Goal: Information Seeking & Learning: Learn about a topic

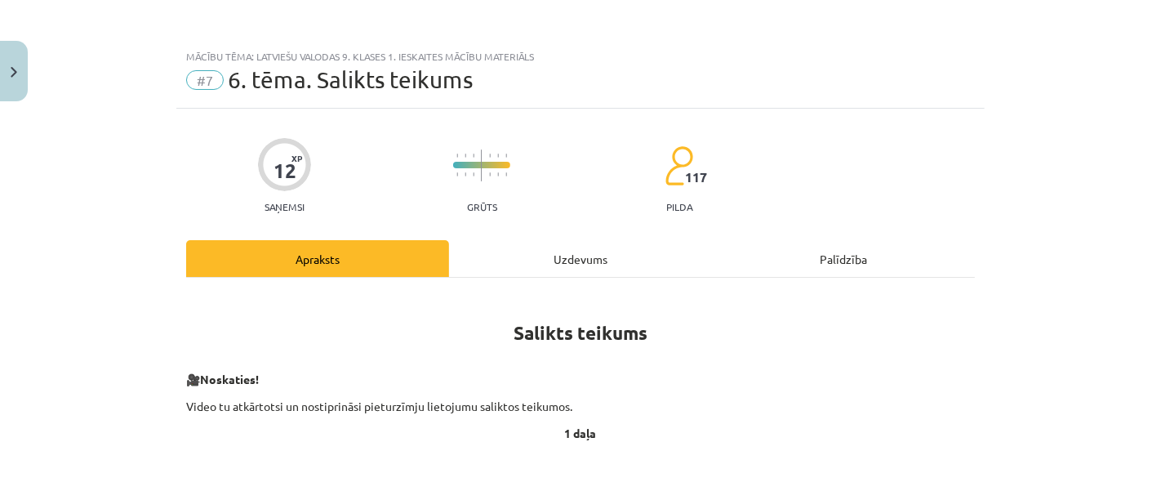
click at [14, 35] on div "Mācību tēma: Latviešu valodas 9. klases 1. ieskaites mācību materiāls #7 6. tēm…" at bounding box center [580, 250] width 1161 height 500
click at [28, 98] on div "Mācību tēma: Latviešu valodas 9. klases 1. ieskaites mācību materiāls #7 6. tēm…" at bounding box center [580, 250] width 1161 height 500
click at [20, 82] on button "Close" at bounding box center [14, 71] width 28 height 60
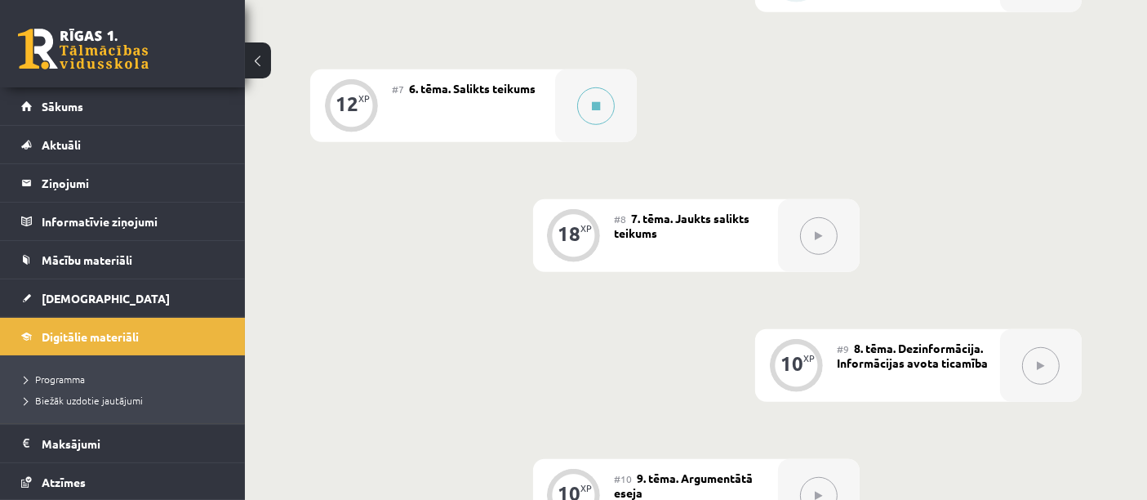
scroll to position [1160, 0]
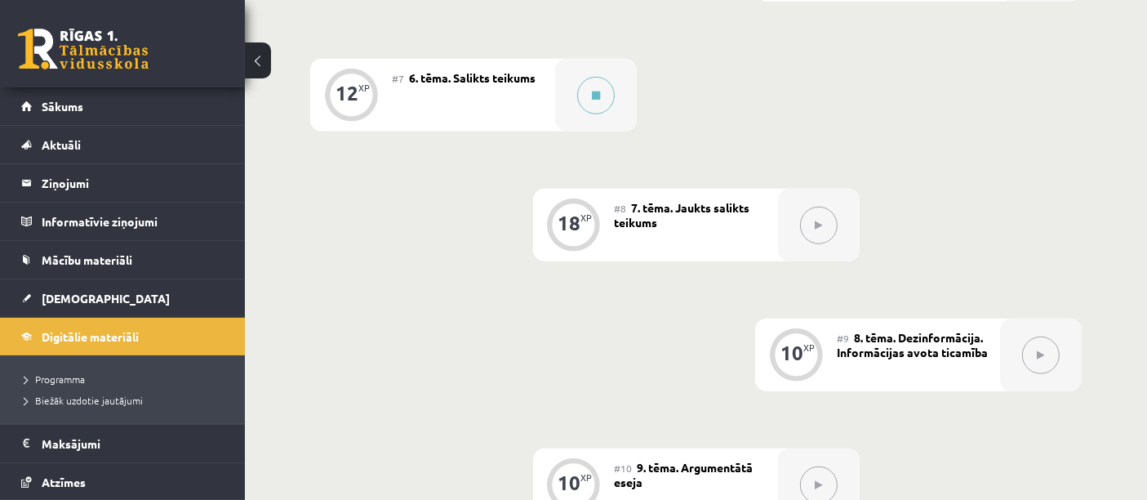
drag, startPoint x: 1142, startPoint y: 332, endPoint x: 1149, endPoint y: 372, distance: 39.7
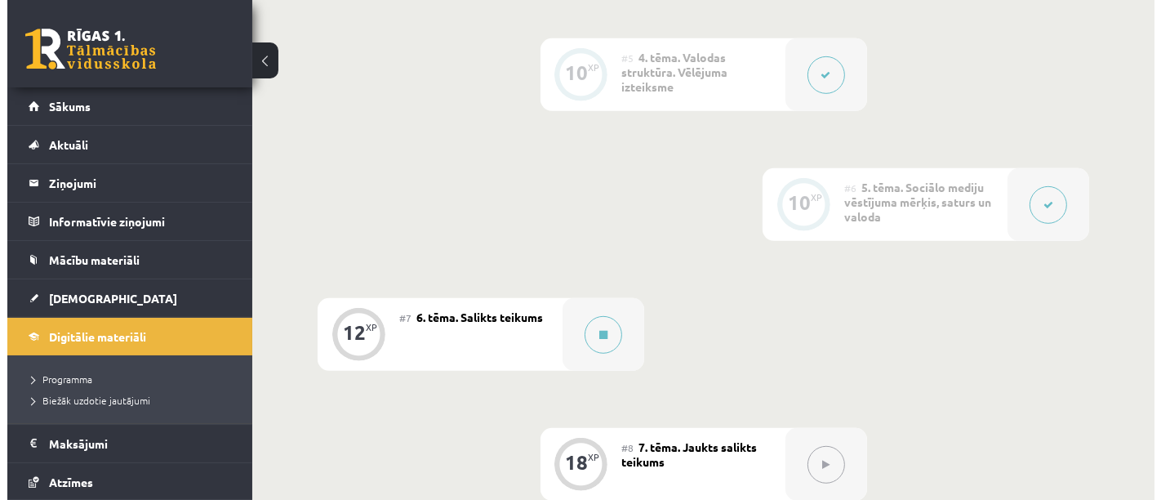
scroll to position [932, 0]
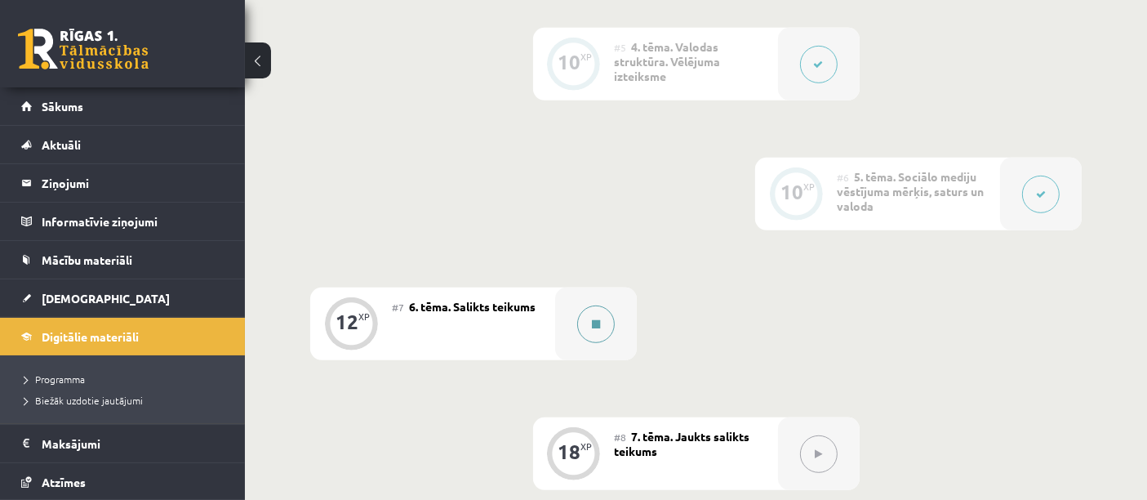
click at [603, 336] on button at bounding box center [596, 324] width 38 height 38
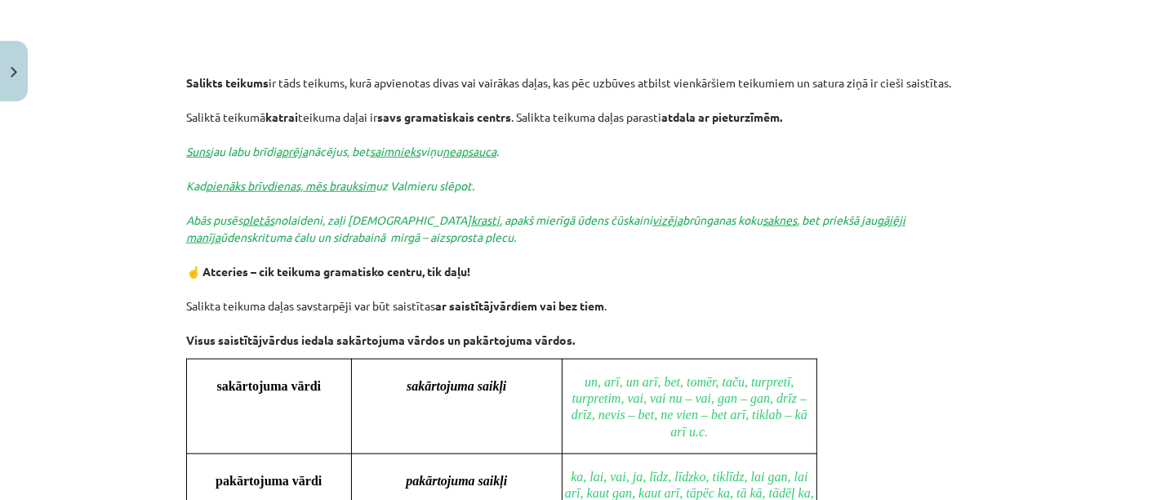
scroll to position [1059, 0]
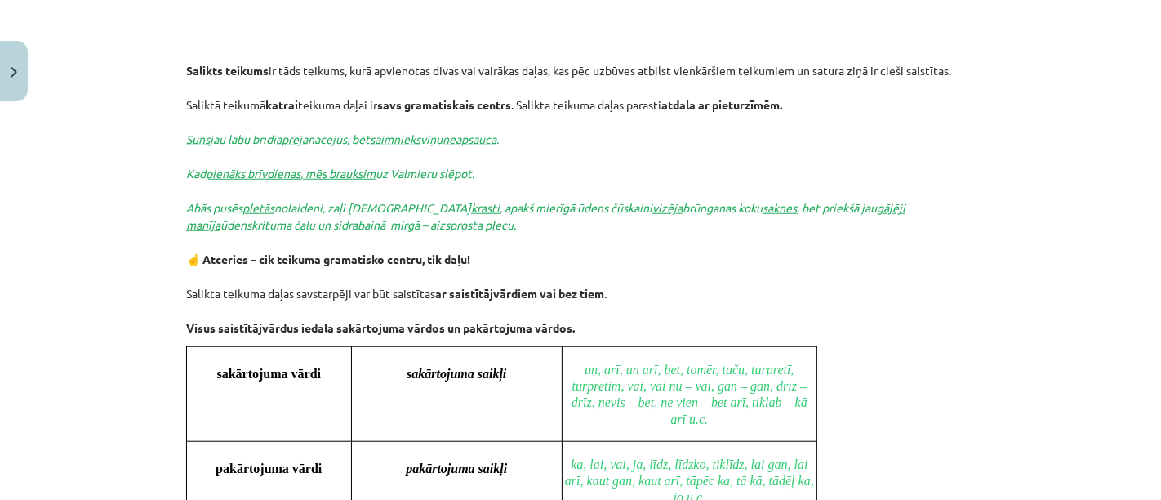
click at [870, 176] on p "Salikts teikums ir tāds teikums, kurā apvienotas divas vai vairākas daļas, kas …" at bounding box center [580, 199] width 789 height 274
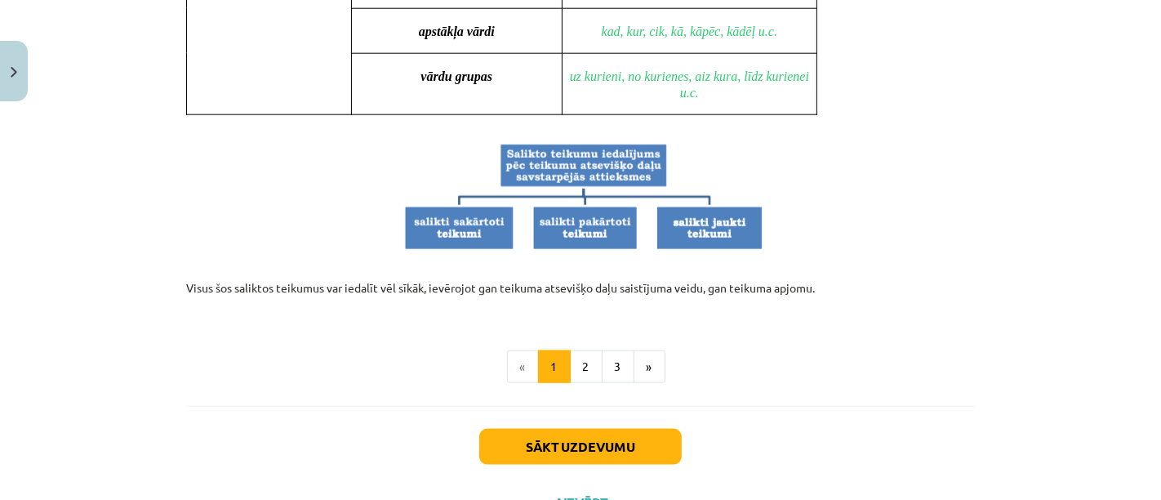
scroll to position [1625, 0]
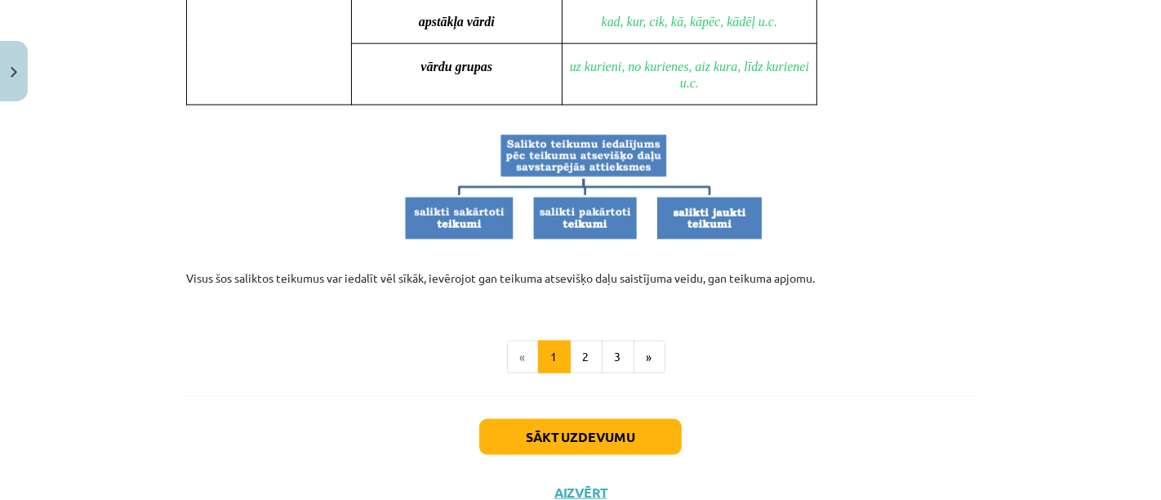
click at [870, 176] on p at bounding box center [580, 187] width 789 height 110
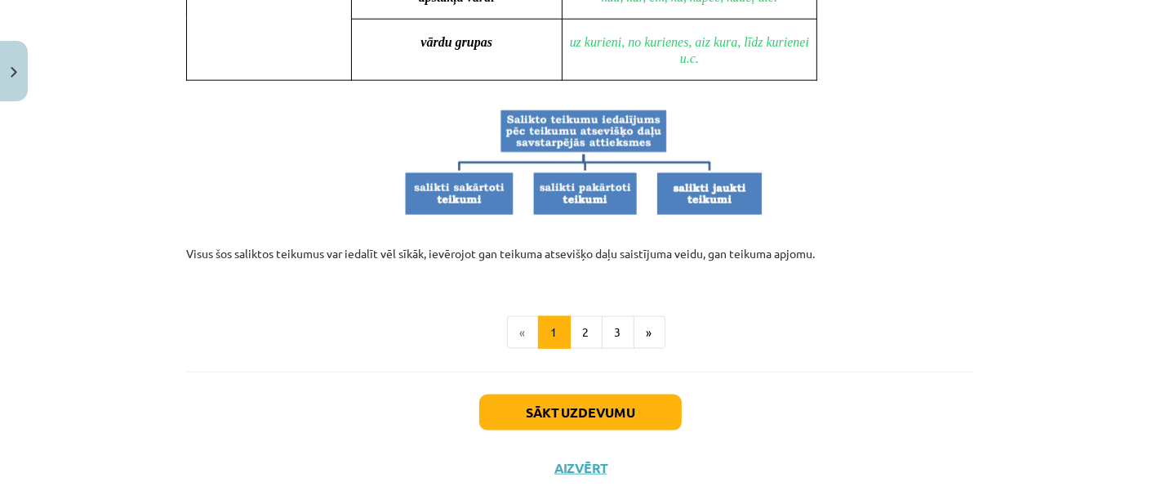
scroll to position [1675, 0]
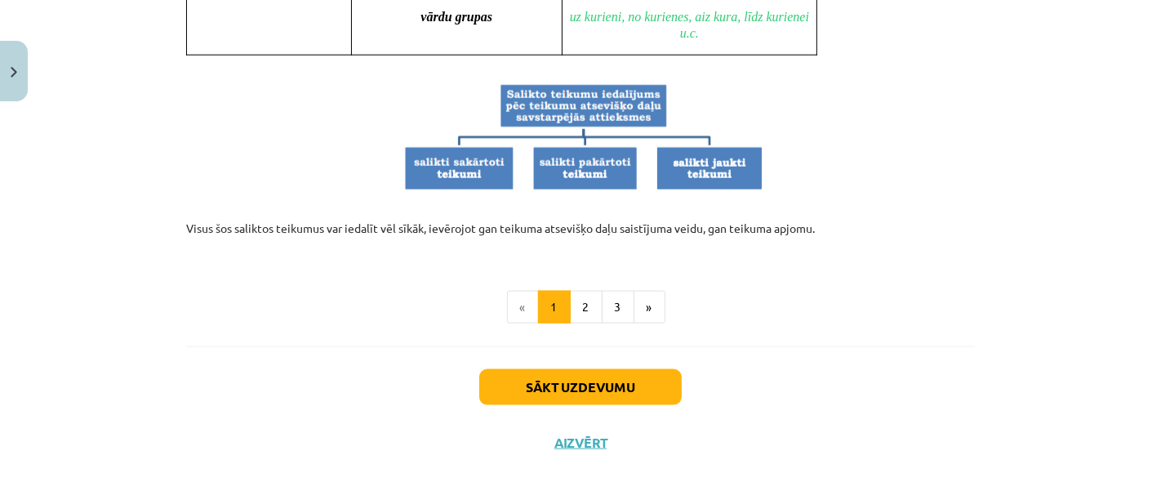
click at [617, 396] on button "Sākt uzdevumu" at bounding box center [580, 387] width 202 height 36
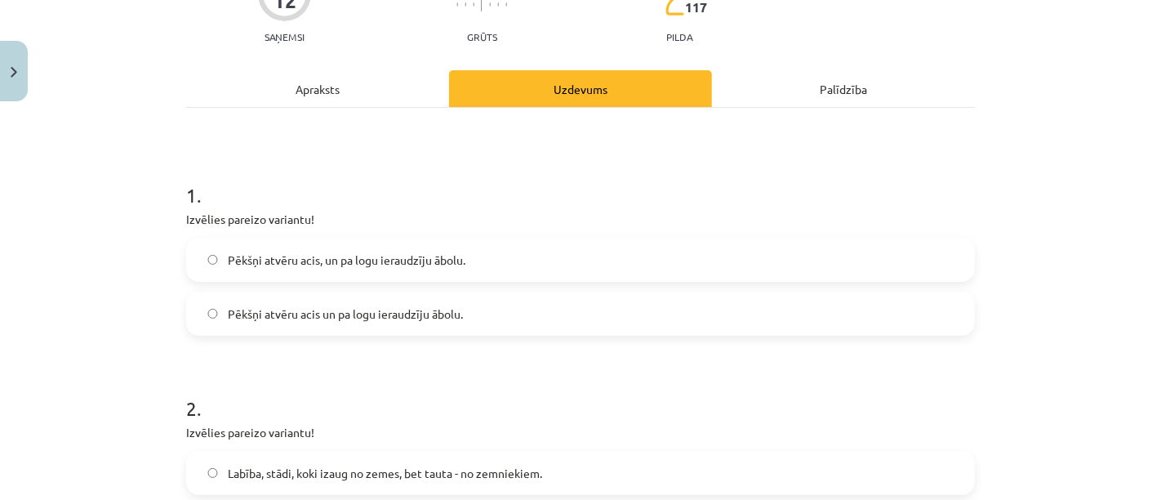
scroll to position [40, 0]
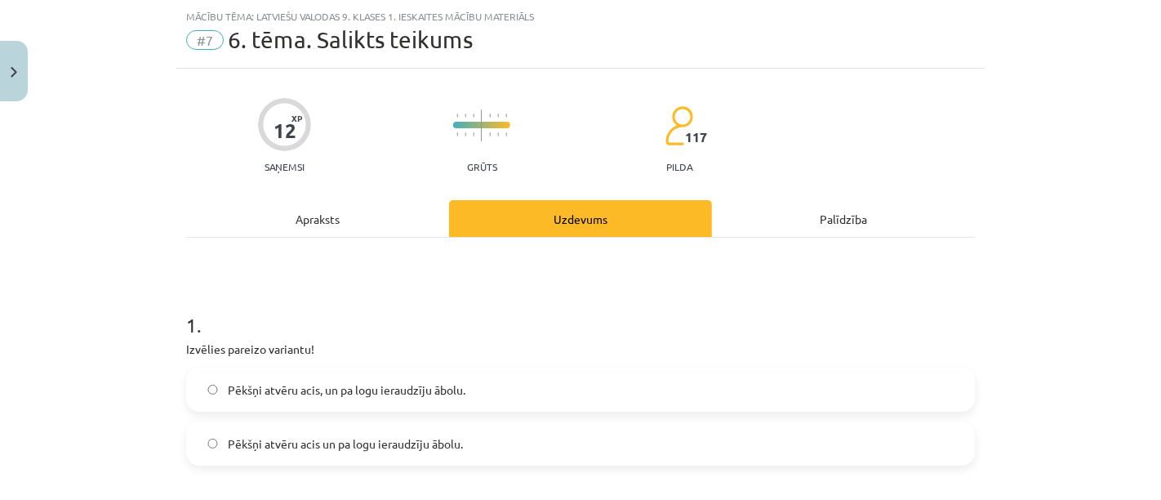
click at [333, 212] on div "Apraksts" at bounding box center [317, 218] width 263 height 37
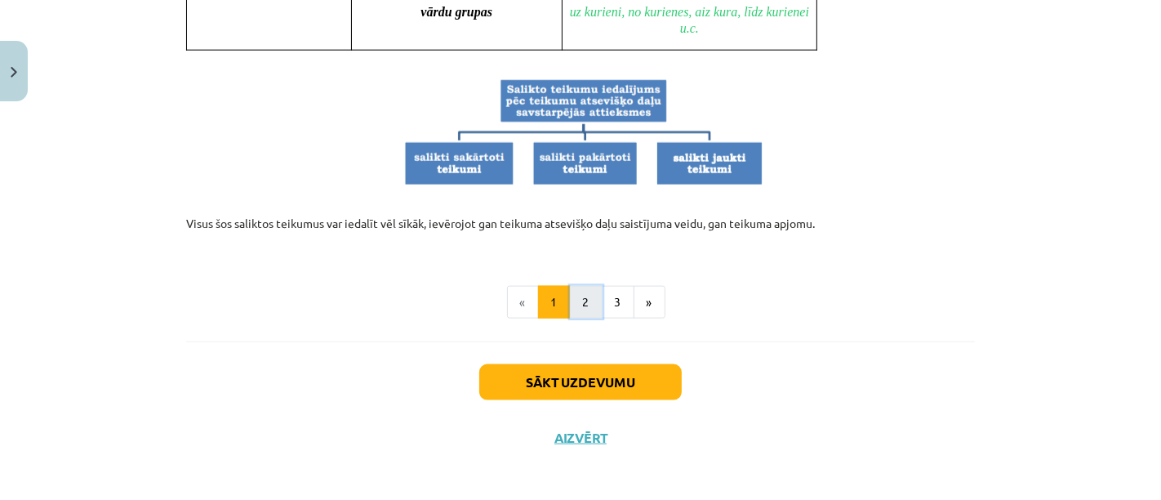
click at [578, 311] on button "2" at bounding box center [586, 302] width 33 height 33
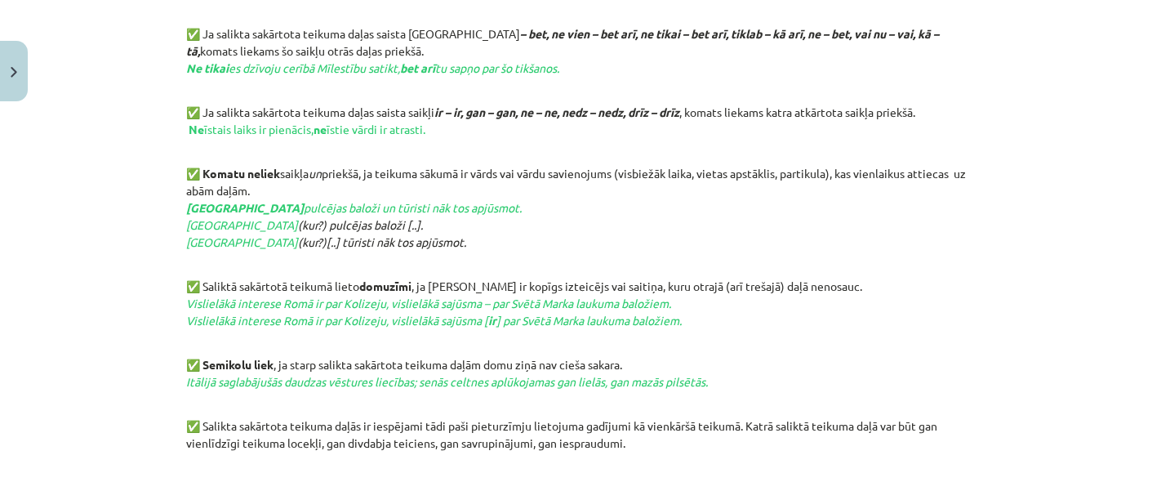
scroll to position [729, 0]
click at [879, 336] on p "✅ Saliktā sakārtotā teikumā lieto domuzīmi , ja abām daļām ir kopīgs izteicējs …" at bounding box center [580, 310] width 789 height 69
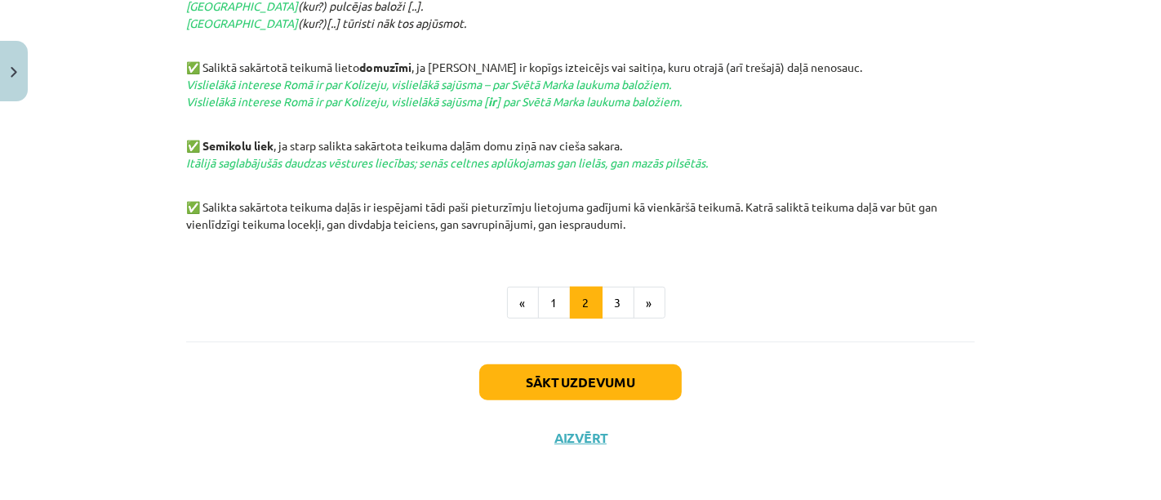
scroll to position [950, 0]
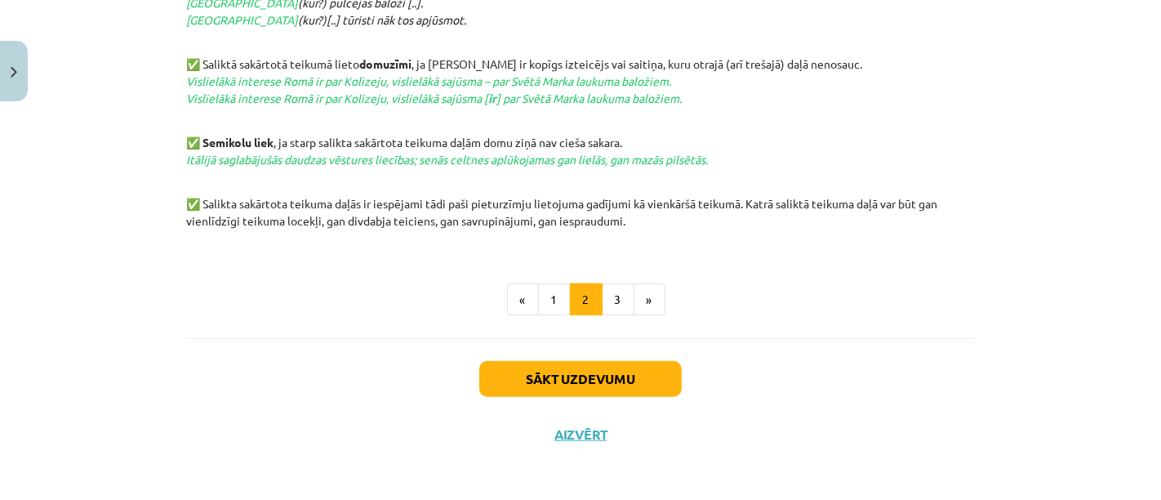
click at [262, 338] on div "Sākt uzdevumu Aizvērt" at bounding box center [580, 395] width 789 height 114
click at [186, 170] on p "✅ Semikolu liek , ja starp salikta sakārtota teikuma daļām domu ziņā nav cieša …" at bounding box center [580, 159] width 789 height 51
click at [627, 384] on button "Sākt uzdevumu" at bounding box center [580, 379] width 202 height 36
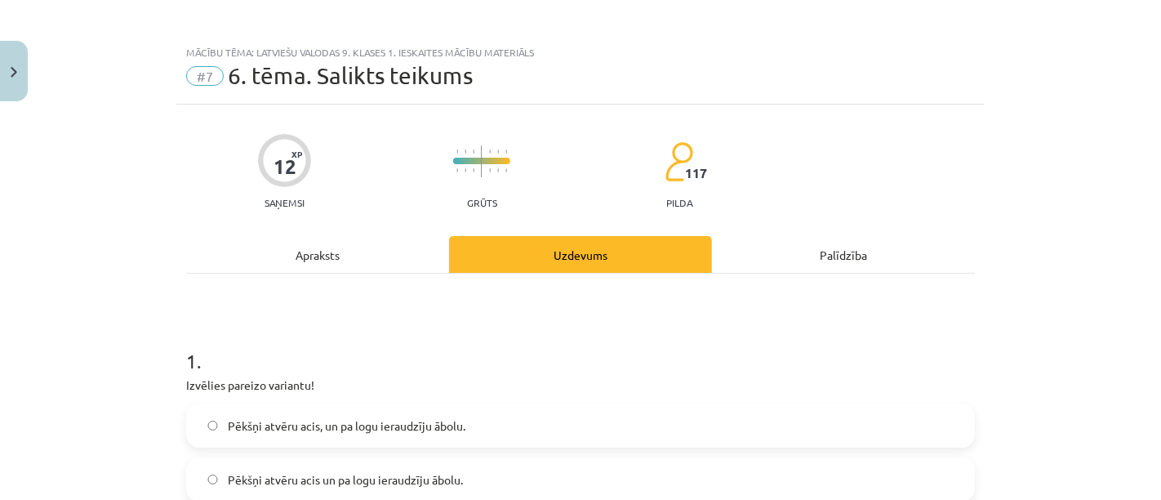
scroll to position [0, 0]
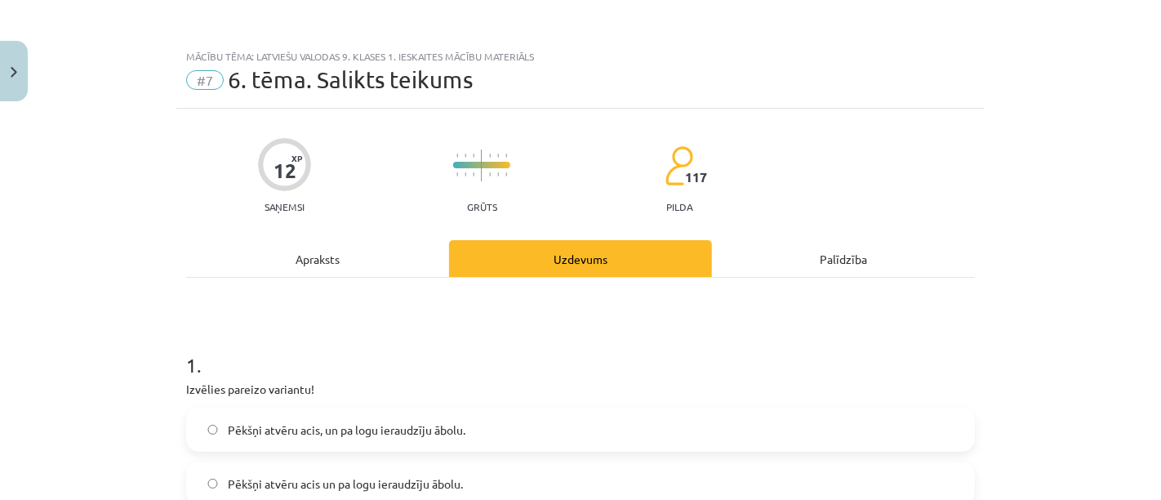
click at [337, 249] on div "Apraksts" at bounding box center [317, 258] width 263 height 37
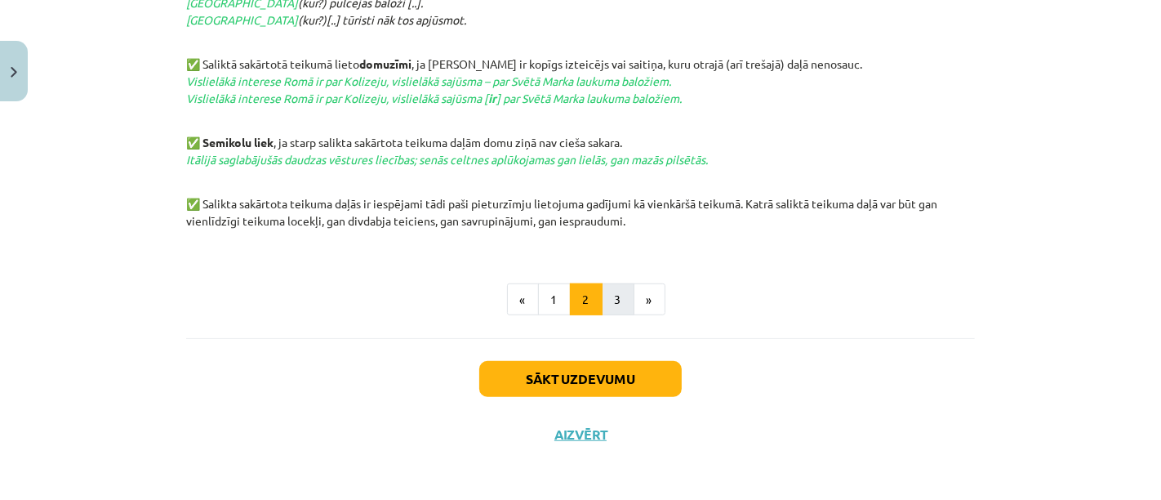
click at [610, 296] on button "3" at bounding box center [618, 299] width 33 height 33
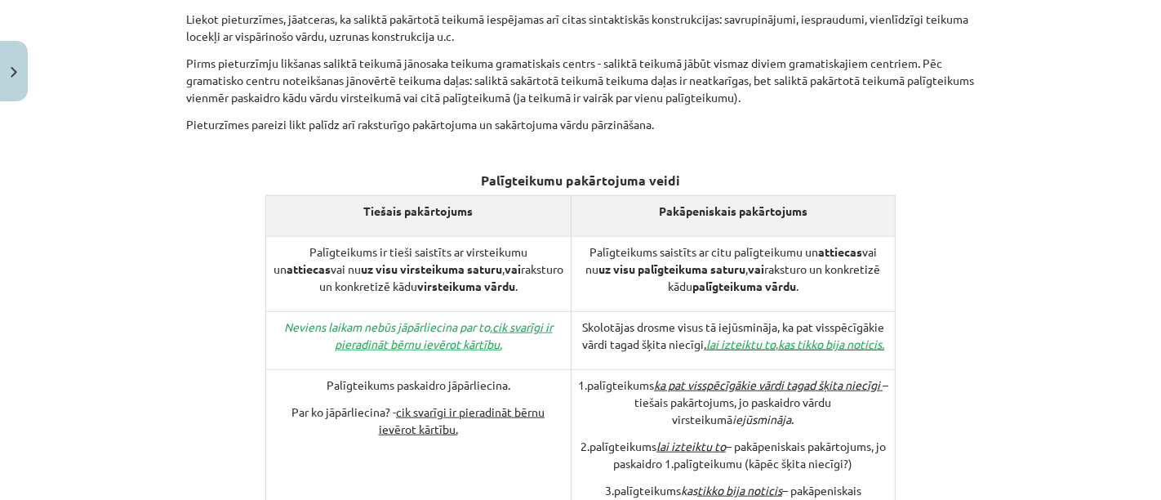
scroll to position [1341, 0]
click at [663, 11] on p "Liekot pieturzīmes, jāatceras, ka saliktā pakārtotā teikumā iespējamas arī cita…" at bounding box center [580, 28] width 789 height 34
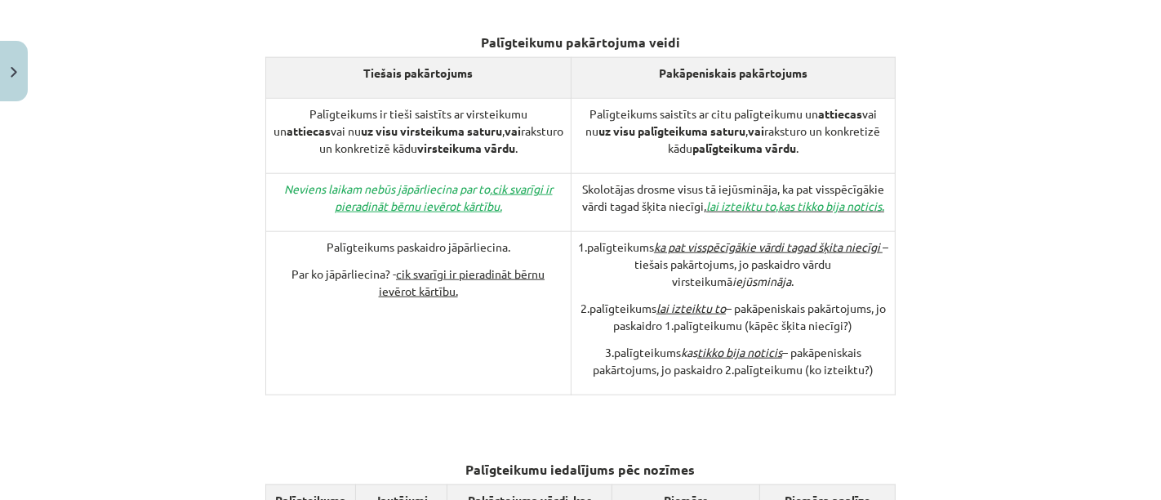
scroll to position [1476, 0]
